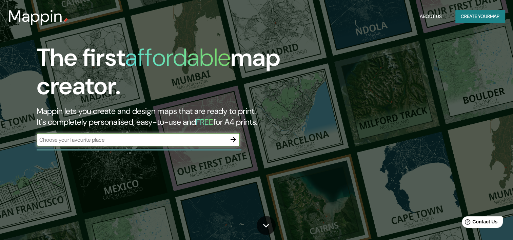
drag, startPoint x: 102, startPoint y: 140, endPoint x: 115, endPoint y: 139, distance: 12.9
click at [102, 140] on input "text" at bounding box center [132, 140] width 190 height 8
type input "ciudad juarez"
click at [233, 140] on icon "button" at bounding box center [233, 139] width 5 height 5
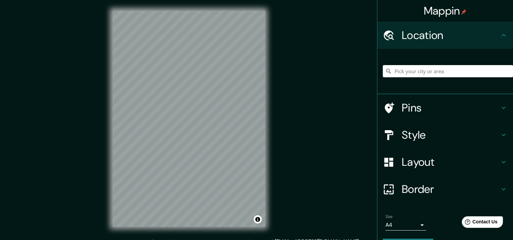
click at [430, 108] on h4 "Pins" at bounding box center [451, 108] width 98 height 14
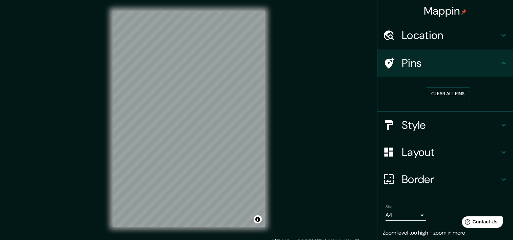
click at [422, 35] on h4 "Location" at bounding box center [451, 35] width 98 height 14
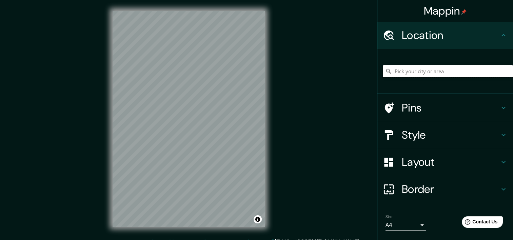
click at [410, 74] on input "Pick your city or area" at bounding box center [448, 71] width 130 height 12
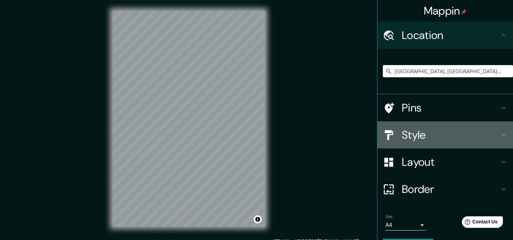
click at [437, 135] on h4 "Style" at bounding box center [451, 135] width 98 height 14
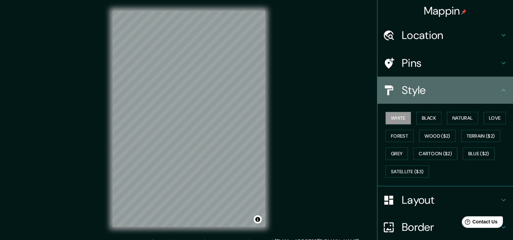
drag, startPoint x: 443, startPoint y: 88, endPoint x: 439, endPoint y: 66, distance: 22.0
click at [443, 88] on h4 "Style" at bounding box center [451, 90] width 98 height 14
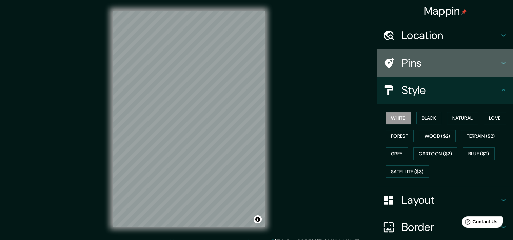
click at [437, 63] on h4 "Pins" at bounding box center [451, 63] width 98 height 14
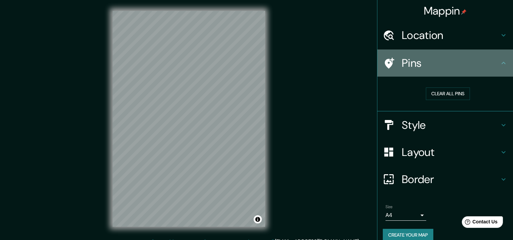
click at [480, 69] on h4 "Pins" at bounding box center [451, 63] width 98 height 14
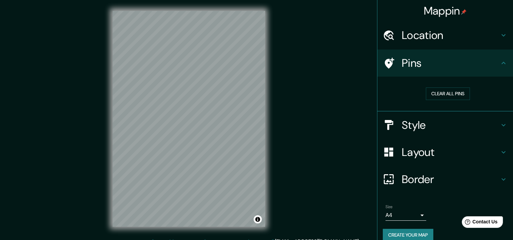
click at [493, 61] on h4 "Pins" at bounding box center [451, 63] width 98 height 14
click at [494, 28] on h4 "Location" at bounding box center [451, 35] width 98 height 14
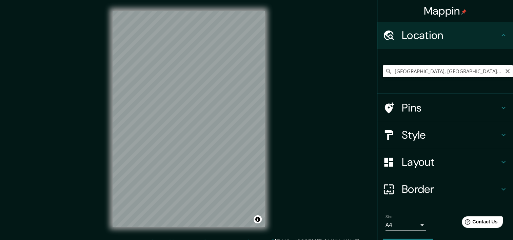
click at [190, 67] on div "Mappin Location [GEOGRAPHIC_DATA], [GEOGRAPHIC_DATA], [GEOGRAPHIC_DATA] Pins St…" at bounding box center [256, 124] width 513 height 249
paste input "Anillo Envolvente del Pronaf, [GEOGRAPHIC_DATA], [GEOGRAPHIC_DATA], [GEOGRAPHIC…"
click at [474, 80] on div "[GEOGRAPHIC_DATA], [GEOGRAPHIC_DATA], [GEOGRAPHIC_DATA] [GEOGRAPHIC_DATA] [GEOG…" at bounding box center [448, 71] width 130 height 34
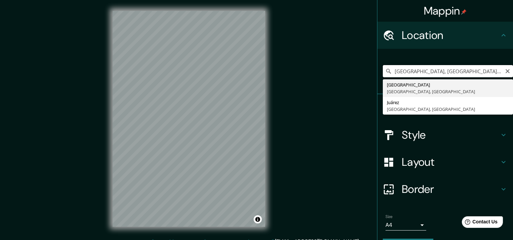
click at [472, 72] on input "[GEOGRAPHIC_DATA], [GEOGRAPHIC_DATA], [GEOGRAPHIC_DATA]" at bounding box center [448, 71] width 130 height 12
paste input "Anillo Envolvente del Pronaf, [GEOGRAPHIC_DATA], [GEOGRAPHIC_DATA], [GEOGRAPHIC…"
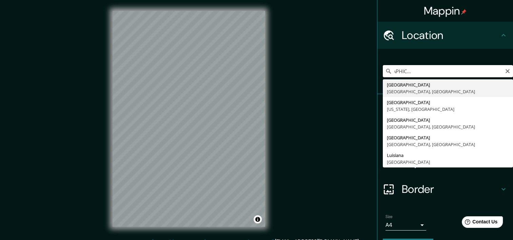
type input "[GEOGRAPHIC_DATA], [GEOGRAPHIC_DATA], [GEOGRAPHIC_DATA]"
click at [505, 72] on icon "Clear" at bounding box center [507, 71] width 5 height 5
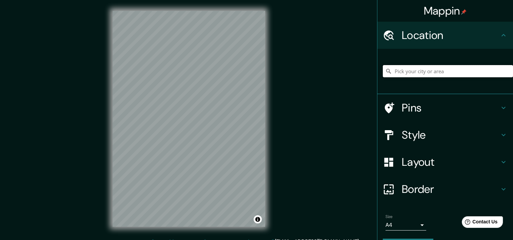
paste input "UACJ [GEOGRAPHIC_DATA] (CUDA), [PERSON_NAME][STREET_ADDRESS]."
type input "[GEOGRAPHIC_DATA], [GEOGRAPHIC_DATA], [GEOGRAPHIC_DATA]"
click at [214, 231] on div "© Mapbox © OpenStreetMap Improve this map" at bounding box center [189, 119] width 174 height 238
click at [205, 236] on div "© Mapbox © OpenStreetMap Improve this map" at bounding box center [189, 119] width 174 height 238
click at [432, 132] on h4 "Style" at bounding box center [451, 135] width 98 height 14
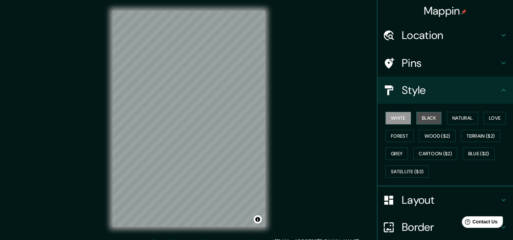
click at [424, 115] on button "Black" at bounding box center [429, 118] width 25 height 13
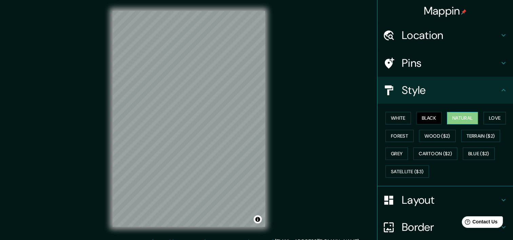
click at [456, 119] on button "Natural" at bounding box center [462, 118] width 31 height 13
click at [390, 133] on button "Forest" at bounding box center [400, 136] width 28 height 13
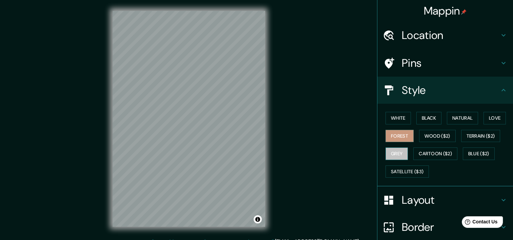
click at [392, 149] on button "Grey" at bounding box center [397, 154] width 22 height 13
click at [479, 121] on div "White Black Natural Love Forest Wood ($2) Terrain ($2) Grey Cartoon ($2) Blue (…" at bounding box center [448, 144] width 130 height 71
click at [490, 118] on button "Love" at bounding box center [495, 118] width 22 height 13
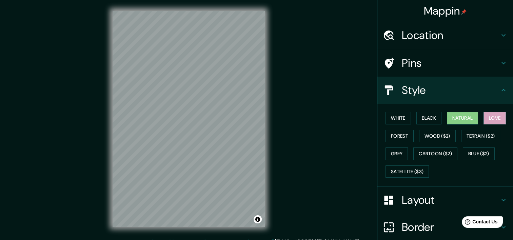
click at [471, 119] on button "Natural" at bounding box center [462, 118] width 31 height 13
click at [443, 199] on h4 "Layout" at bounding box center [451, 200] width 98 height 14
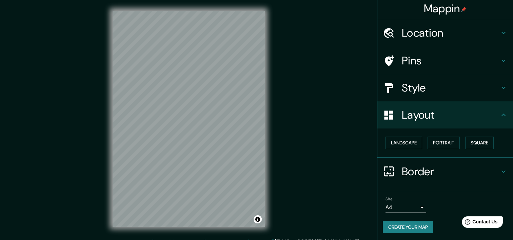
scroll to position [3, 0]
click at [408, 143] on button "Landscape" at bounding box center [404, 142] width 37 height 13
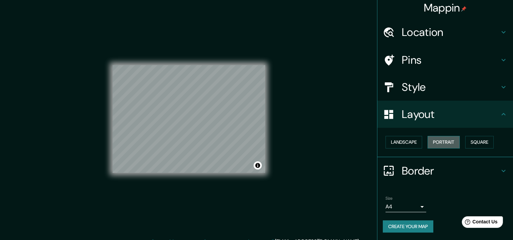
click at [436, 143] on button "Portrait" at bounding box center [444, 142] width 32 height 13
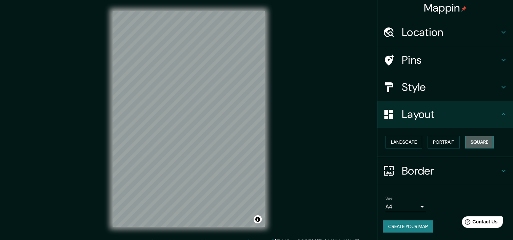
click at [473, 142] on button "Square" at bounding box center [479, 142] width 28 height 13
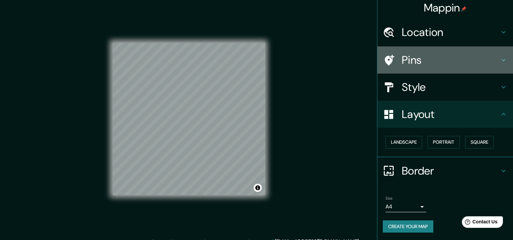
click at [411, 56] on h4 "Pins" at bounding box center [451, 60] width 98 height 14
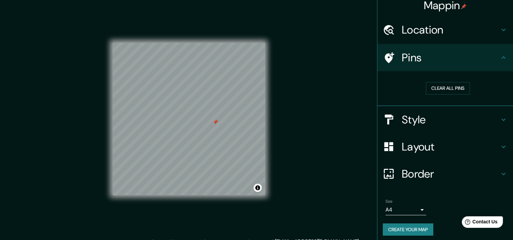
scroll to position [0, 0]
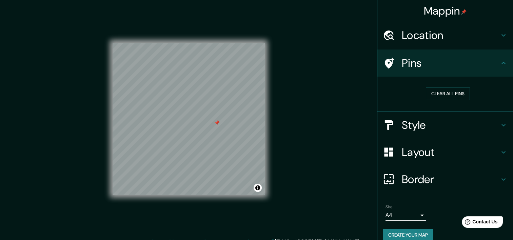
click at [216, 124] on div at bounding box center [216, 122] width 5 height 5
drag, startPoint x: 217, startPoint y: 121, endPoint x: 213, endPoint y: 119, distance: 4.0
click at [213, 119] on div at bounding box center [214, 121] width 5 height 5
drag, startPoint x: 433, startPoint y: 92, endPoint x: 270, endPoint y: 115, distance: 164.5
click at [433, 92] on button "Clear all pins" at bounding box center [448, 94] width 44 height 13
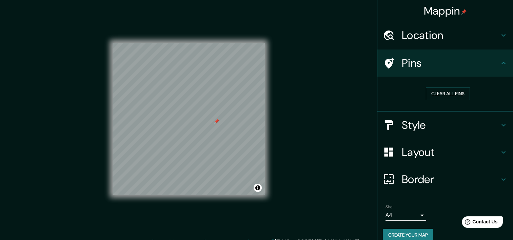
click at [442, 151] on h4 "Layout" at bounding box center [451, 153] width 98 height 14
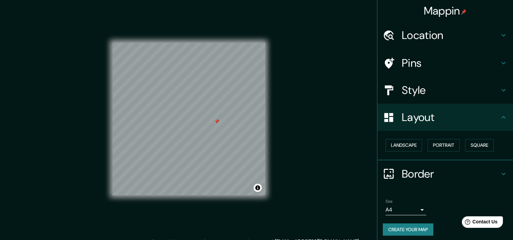
click at [465, 122] on h4 "Layout" at bounding box center [451, 118] width 98 height 14
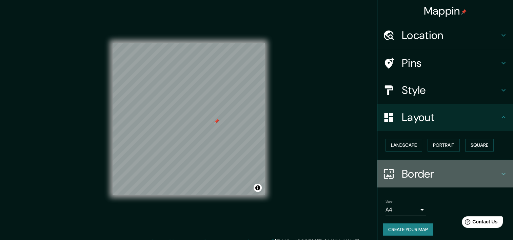
click at [450, 167] on h4 "Border" at bounding box center [451, 174] width 98 height 14
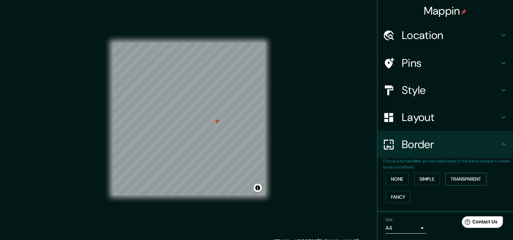
click at [457, 175] on button "Transparent" at bounding box center [465, 179] width 41 height 13
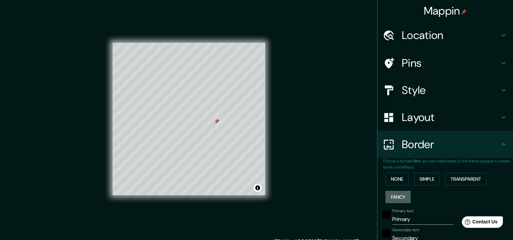
click at [395, 200] on button "Fancy" at bounding box center [398, 197] width 25 height 13
click at [399, 181] on button "None" at bounding box center [397, 179] width 23 height 13
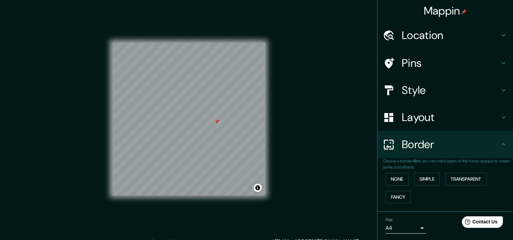
click at [440, 180] on div "None Simple Transparent Fancy" at bounding box center [448, 188] width 130 height 36
click at [433, 178] on button "Simple" at bounding box center [427, 179] width 26 height 13
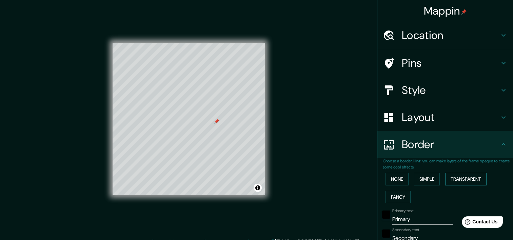
click at [461, 179] on button "Transparent" at bounding box center [465, 179] width 41 height 13
click at [393, 197] on button "Fancy" at bounding box center [398, 197] width 25 height 13
click at [393, 182] on button "None" at bounding box center [397, 179] width 23 height 13
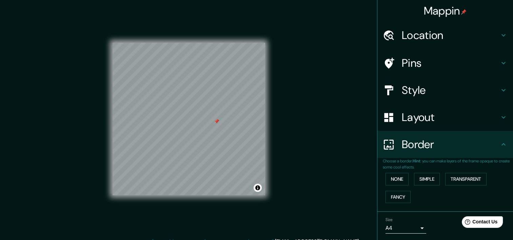
click at [433, 87] on h4 "Style" at bounding box center [451, 90] width 98 height 14
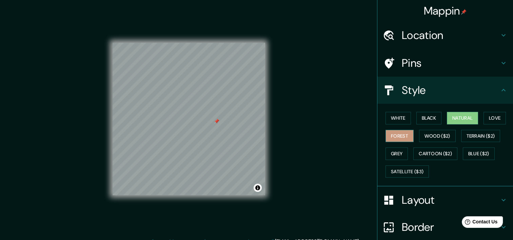
click at [386, 133] on button "Forest" at bounding box center [400, 136] width 28 height 13
click at [394, 153] on button "Grey" at bounding box center [397, 154] width 22 height 13
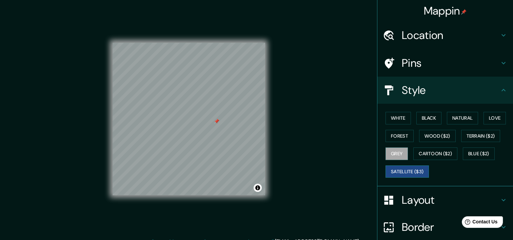
click at [400, 168] on button "Satellite ($3)" at bounding box center [407, 172] width 43 height 13
click at [415, 64] on h4 "Pins" at bounding box center [451, 63] width 98 height 14
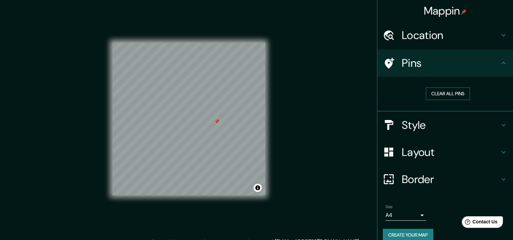
click at [434, 91] on button "Clear all pins" at bounding box center [448, 94] width 44 height 13
click at [429, 130] on h4 "Style" at bounding box center [451, 125] width 98 height 14
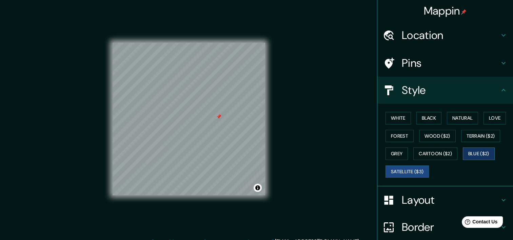
click at [479, 155] on button "Blue ($2)" at bounding box center [479, 154] width 32 height 13
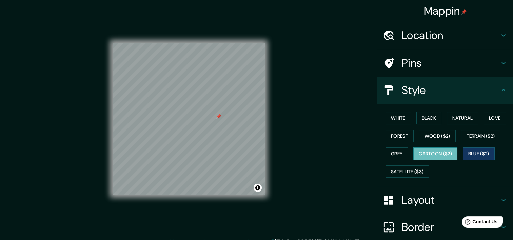
click at [446, 152] on button "Cartoon ($2)" at bounding box center [435, 154] width 44 height 13
click at [388, 155] on button "Grey" at bounding box center [397, 154] width 22 height 13
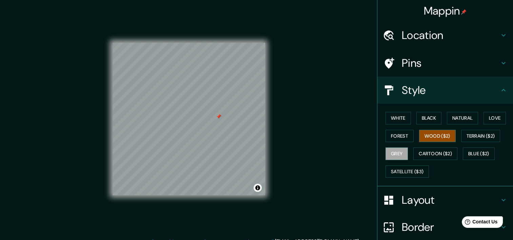
click at [440, 137] on button "Wood ($2)" at bounding box center [437, 136] width 37 height 13
click at [475, 136] on button "Terrain ($2)" at bounding box center [480, 136] width 39 height 13
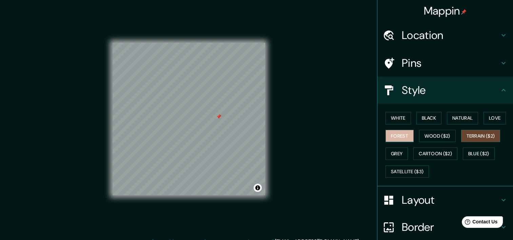
click at [395, 134] on button "Forest" at bounding box center [400, 136] width 28 height 13
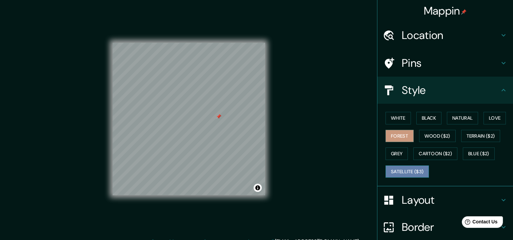
click at [419, 168] on button "Satellite ($3)" at bounding box center [407, 172] width 43 height 13
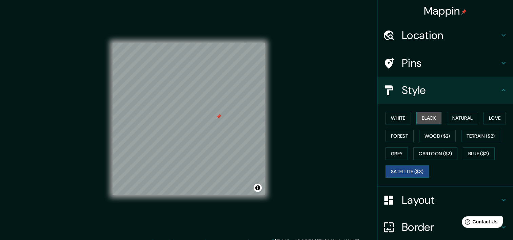
click at [426, 117] on button "Black" at bounding box center [429, 118] width 25 height 13
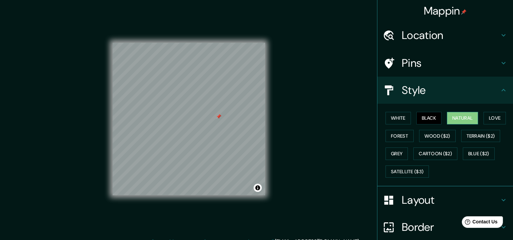
click at [452, 116] on button "Natural" at bounding box center [462, 118] width 31 height 13
click at [479, 119] on div "White Black Natural Love Forest Wood ($2) Terrain ($2) Grey Cartoon ($2) Blue (…" at bounding box center [448, 144] width 130 height 71
click at [484, 118] on button "Love" at bounding box center [495, 118] width 22 height 13
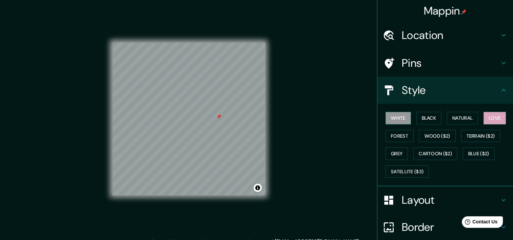
click at [395, 122] on button "White" at bounding box center [398, 118] width 25 height 13
drag, startPoint x: 415, startPoint y: 117, endPoint x: 427, endPoint y: 116, distance: 12.2
click at [417, 117] on button "Black" at bounding box center [429, 118] width 25 height 13
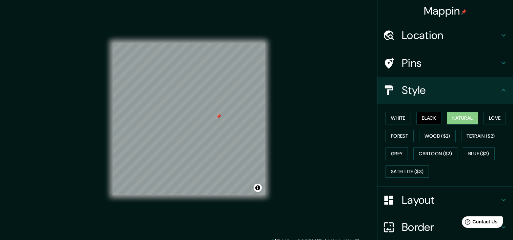
click at [465, 119] on button "Natural" at bounding box center [462, 118] width 31 height 13
click at [492, 122] on button "Love" at bounding box center [495, 118] width 22 height 13
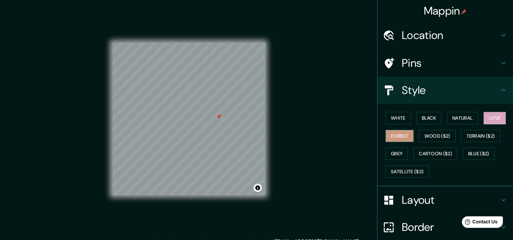
click at [396, 135] on button "Forest" at bounding box center [400, 136] width 28 height 13
